Goal: Register for event/course

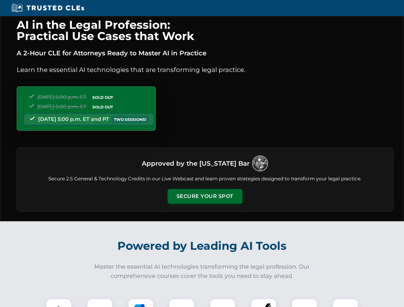
click at [205, 196] on button "Secure Your Spot" at bounding box center [205, 196] width 75 height 15
click at [59, 303] on img at bounding box center [59, 311] width 19 height 19
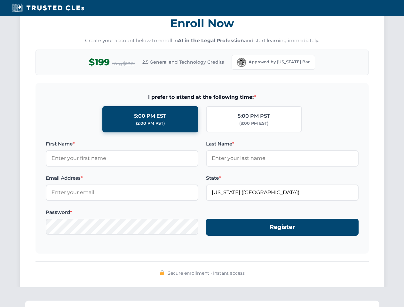
scroll to position [627, 0]
